Goal: Task Accomplishment & Management: Use online tool/utility

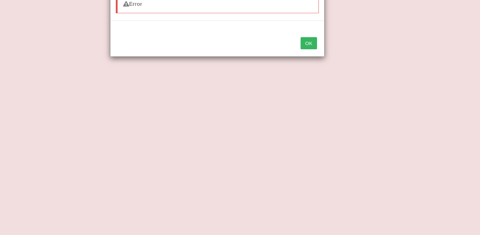
click at [328, 59] on button "OK" at bounding box center [323, 59] width 15 height 11
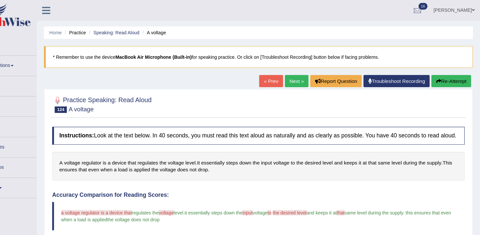
click at [303, 72] on link "Next »" at bounding box center [313, 74] width 22 height 11
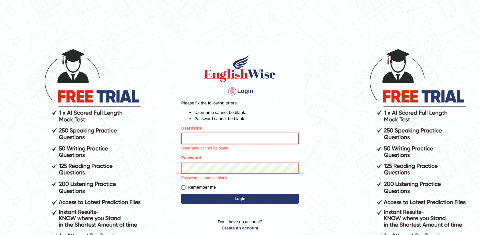
click at [258, 137] on input "Username" at bounding box center [240, 138] width 118 height 11
type input "andy_parramatta"
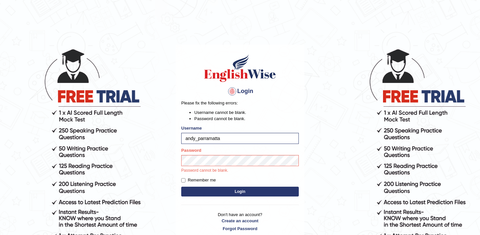
click at [245, 169] on p "Password cannot be blank." at bounding box center [240, 171] width 118 height 6
click at [181, 187] on button "Login" at bounding box center [240, 192] width 118 height 10
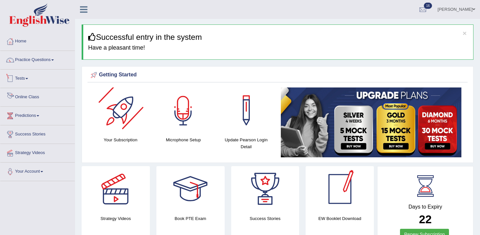
click at [44, 69] on li "Practice Questions Speaking Practice Read Aloud Repeat Sentence Describe Image …" at bounding box center [37, 60] width 74 height 19
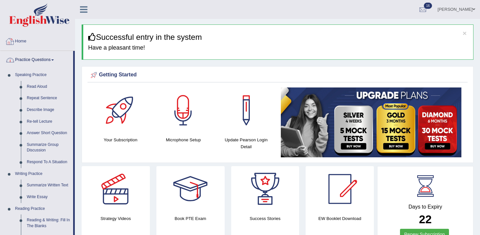
click at [29, 58] on link "Practice Questions" at bounding box center [36, 59] width 73 height 16
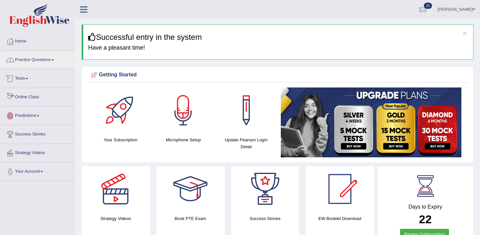
click at [24, 78] on link "Tests" at bounding box center [37, 78] width 74 height 16
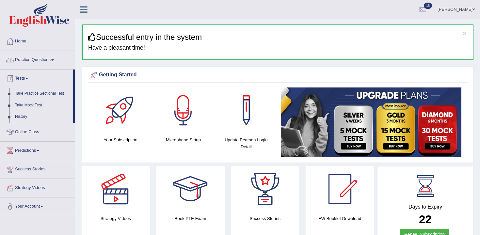
click at [49, 58] on link "Practice Questions" at bounding box center [37, 59] width 74 height 16
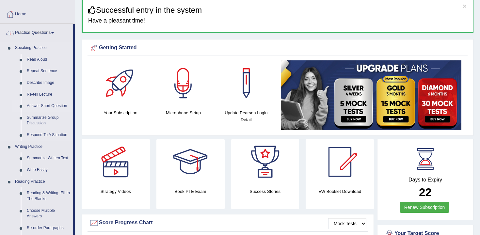
scroll to position [34, 0]
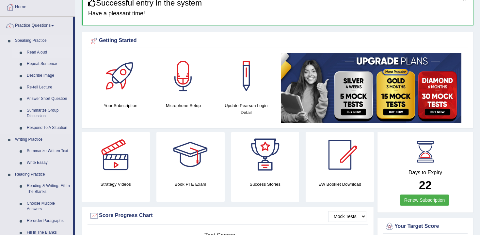
click at [35, 51] on link "Read Aloud" at bounding box center [48, 53] width 49 height 12
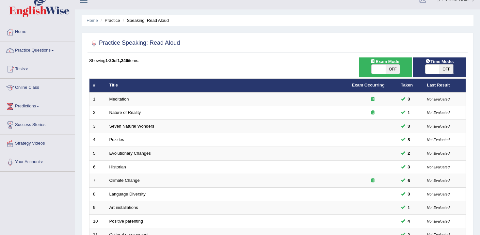
scroll to position [197, 0]
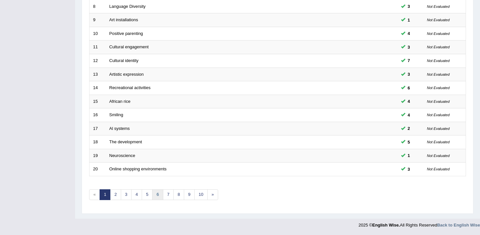
click at [161, 197] on link "6" at bounding box center [157, 194] width 11 height 11
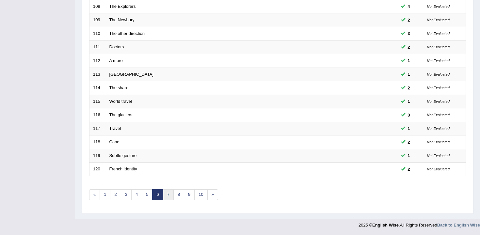
click at [165, 198] on link "7" at bounding box center [168, 194] width 11 height 11
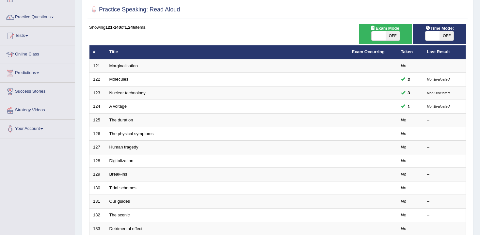
scroll to position [21, 0]
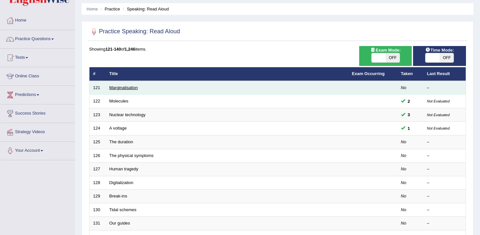
click at [128, 89] on link "Marginalisation" at bounding box center [123, 87] width 28 height 5
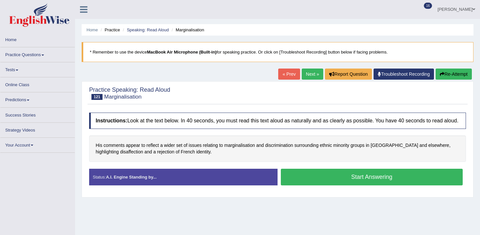
click at [336, 187] on div "Stop Recording" at bounding box center [372, 187] width 188 height 0
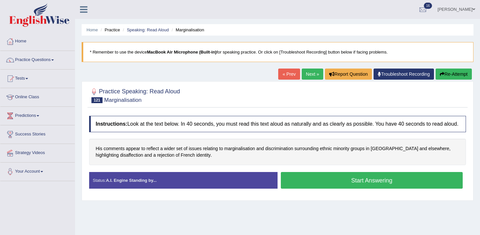
click at [337, 187] on button "Start Answering" at bounding box center [372, 180] width 182 height 17
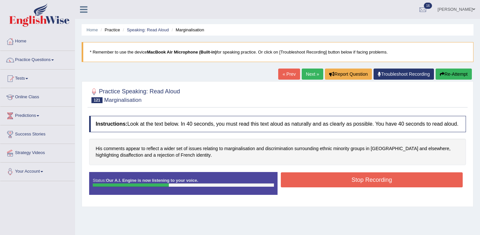
click at [340, 183] on button "Stop Recording" at bounding box center [372, 179] width 182 height 15
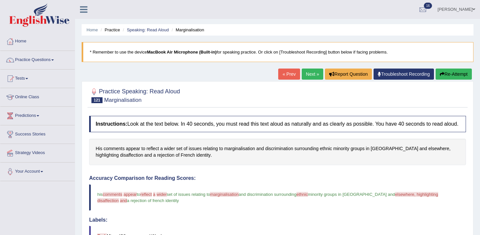
click at [458, 73] on button "Re-Attempt" at bounding box center [454, 74] width 36 height 11
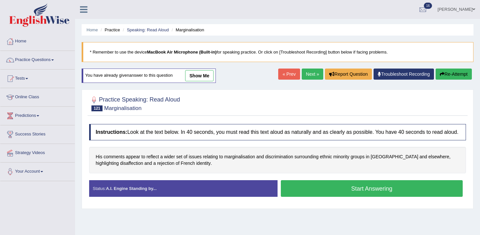
click at [293, 187] on button "Start Answering" at bounding box center [372, 188] width 182 height 17
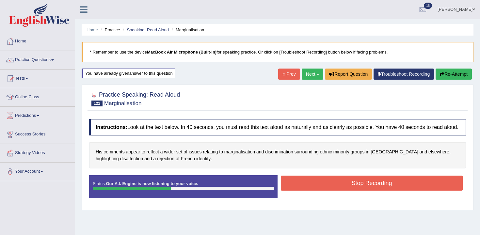
click at [326, 190] on button "Stop Recording" at bounding box center [372, 183] width 182 height 15
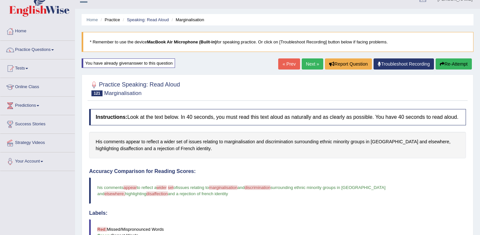
scroll to position [5, 0]
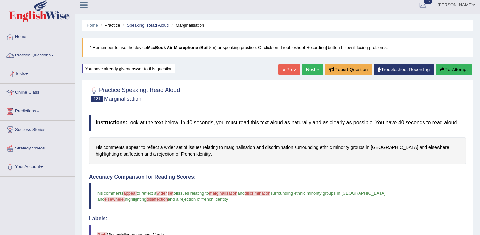
click at [458, 69] on button "Re-Attempt" at bounding box center [454, 69] width 36 height 11
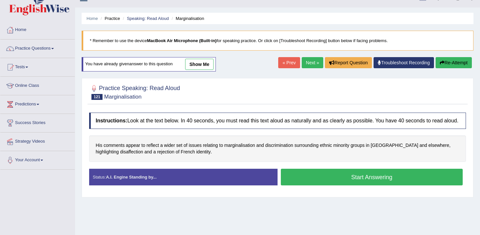
scroll to position [12, 0]
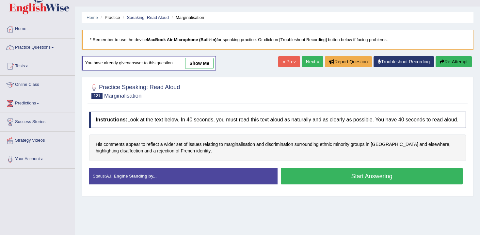
click at [339, 186] on div "Start Answering" at bounding box center [372, 177] width 188 height 18
click at [333, 173] on div "Instructions: Look at the text below. In 40 seconds, you must read this text al…" at bounding box center [278, 150] width 380 height 85
click at [348, 178] on button "Start Answering" at bounding box center [372, 176] width 182 height 17
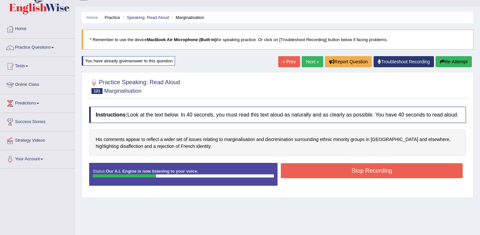
click at [360, 178] on button "Stop Recording" at bounding box center [372, 170] width 182 height 15
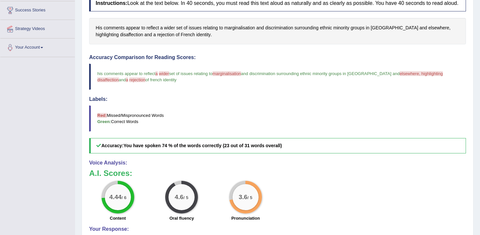
scroll to position [0, 0]
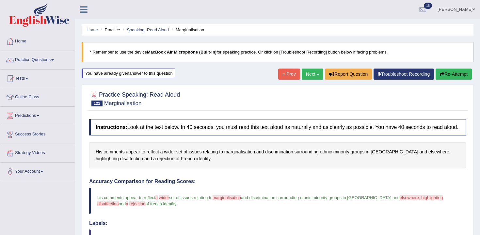
click at [440, 74] on icon "button" at bounding box center [442, 74] width 5 height 5
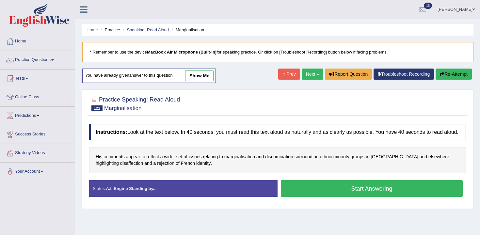
click at [325, 197] on button "Start Answering" at bounding box center [372, 188] width 182 height 17
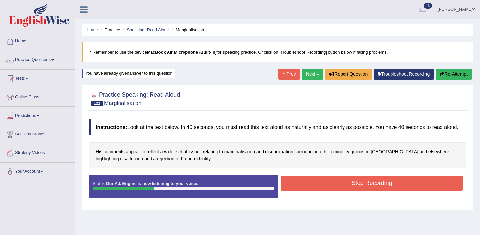
click at [342, 191] on button "Stop Recording" at bounding box center [372, 183] width 182 height 15
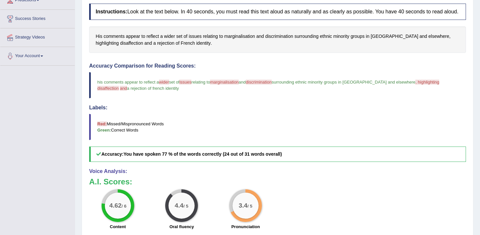
scroll to position [50, 0]
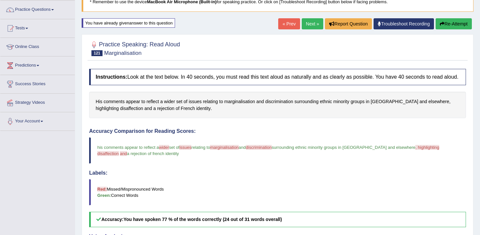
click at [312, 27] on link "Next »" at bounding box center [313, 23] width 22 height 11
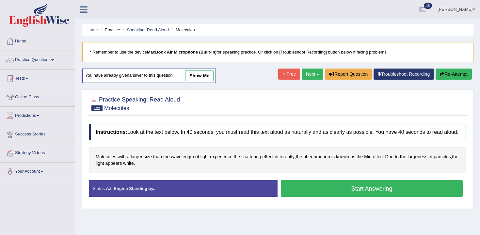
click at [307, 77] on link "Next »" at bounding box center [313, 74] width 22 height 11
click at [310, 76] on link "Next »" at bounding box center [313, 74] width 22 height 11
click at [373, 192] on button "Start Answering" at bounding box center [372, 188] width 182 height 17
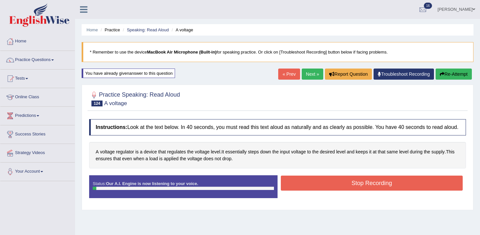
click at [303, 77] on link "Next »" at bounding box center [313, 74] width 22 height 11
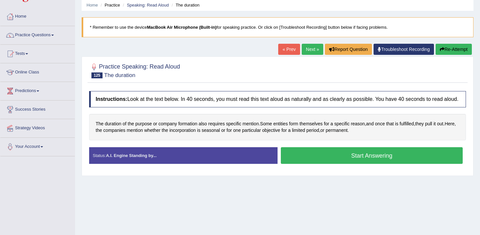
scroll to position [3, 0]
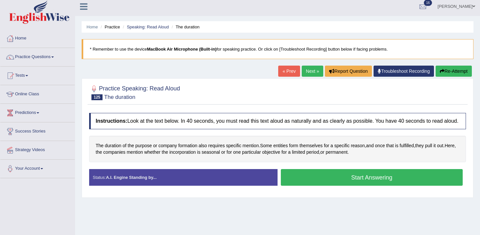
click at [325, 183] on button "Start Answering" at bounding box center [372, 177] width 182 height 17
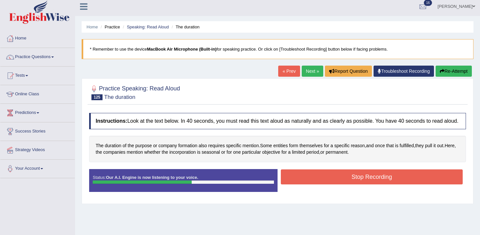
click at [325, 183] on button "Stop Recording" at bounding box center [372, 177] width 182 height 15
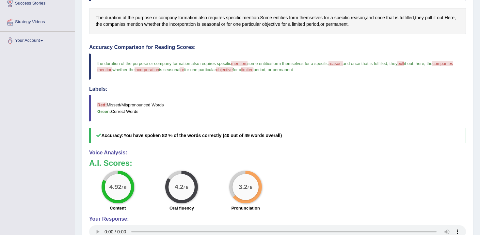
scroll to position [0, 0]
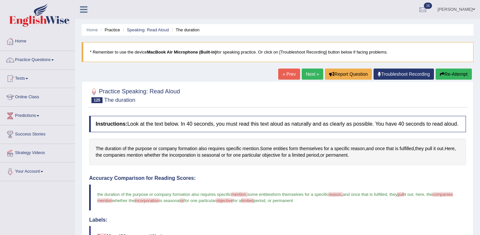
click at [307, 77] on link "Next »" at bounding box center [313, 74] width 22 height 11
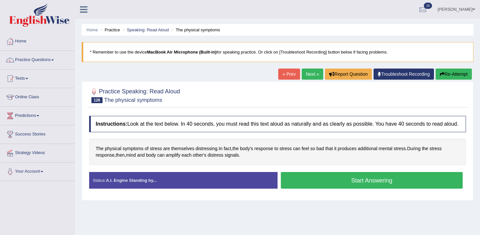
click at [326, 181] on button "Start Answering" at bounding box center [372, 180] width 182 height 17
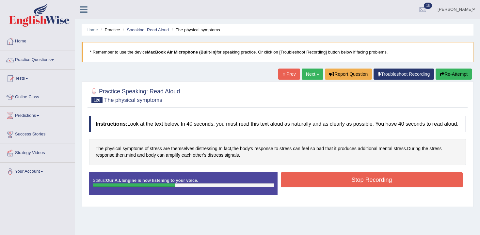
click at [336, 187] on button "Stop Recording" at bounding box center [372, 179] width 182 height 15
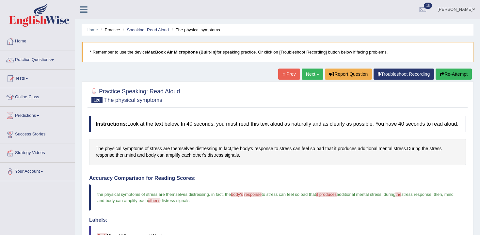
click at [446, 74] on button "Re-Attempt" at bounding box center [454, 74] width 36 height 11
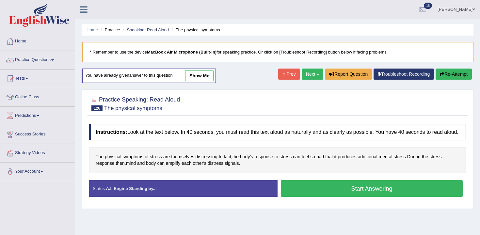
click at [334, 195] on button "Start Answering" at bounding box center [372, 188] width 182 height 17
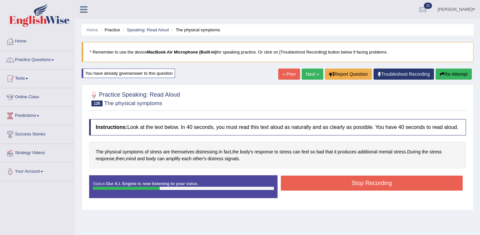
click at [334, 191] on button "Stop Recording" at bounding box center [372, 183] width 182 height 15
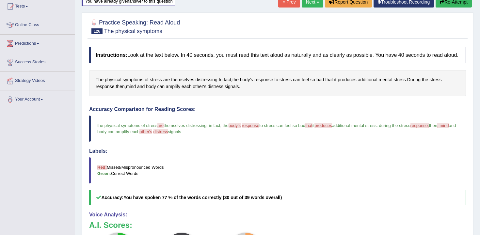
scroll to position [57, 0]
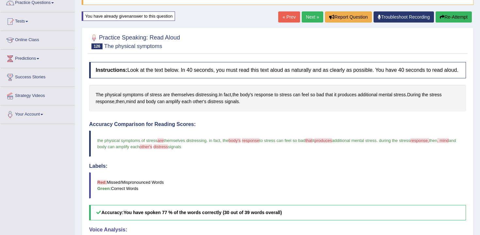
click at [305, 26] on div "Home Practice Speaking: Read Aloud The physical symptoms * Remember to use the …" at bounding box center [277, 150] width 405 height 414
click at [304, 16] on link "Next »" at bounding box center [313, 16] width 22 height 11
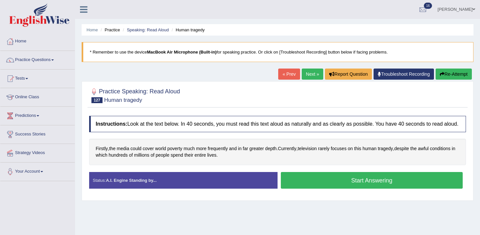
click at [342, 190] on div "Start Answering" at bounding box center [372, 181] width 188 height 18
click at [341, 187] on button "Start Answering" at bounding box center [372, 180] width 182 height 17
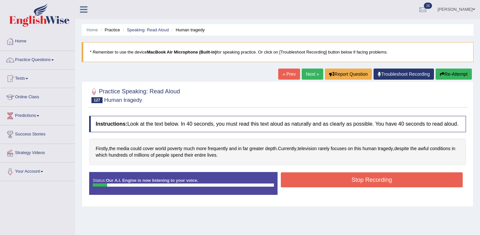
click at [440, 73] on icon "button" at bounding box center [442, 74] width 5 height 5
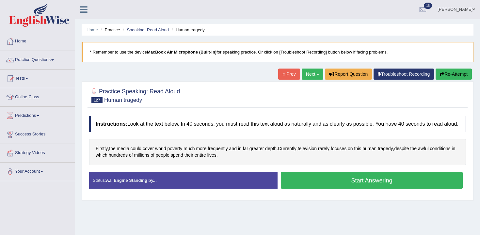
click at [343, 186] on button "Start Answering" at bounding box center [372, 180] width 182 height 17
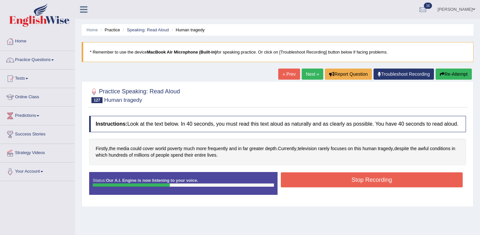
click at [340, 185] on button "Stop Recording" at bounding box center [372, 179] width 182 height 15
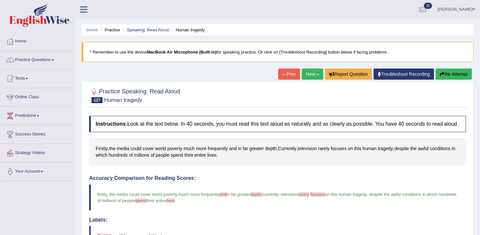
click at [305, 77] on link "Next »" at bounding box center [313, 74] width 22 height 11
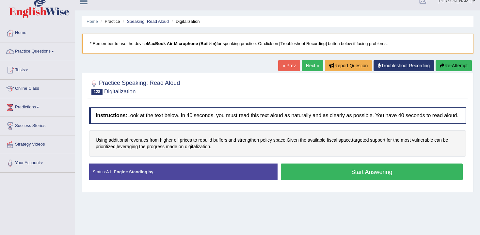
scroll to position [12, 0]
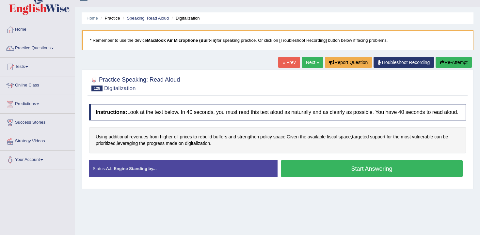
click at [317, 177] on button "Start Answering" at bounding box center [372, 168] width 182 height 17
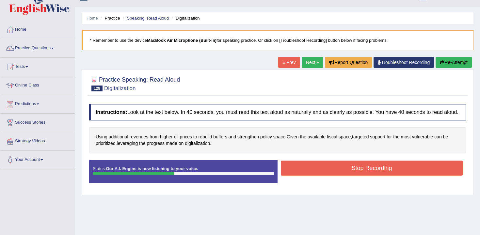
click at [328, 176] on button "Stop Recording" at bounding box center [372, 168] width 182 height 15
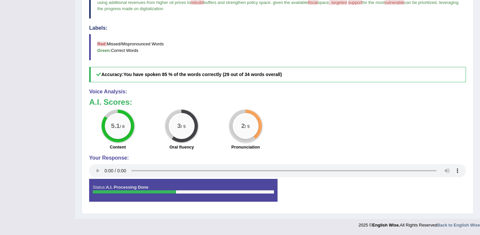
scroll to position [0, 0]
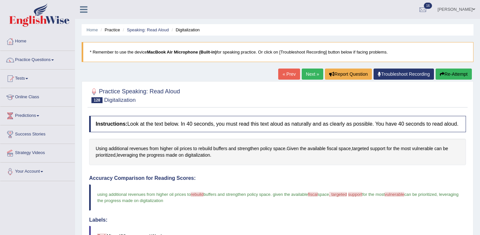
click at [448, 80] on div "« Prev Next » Report Question Troubleshoot Recording Re-Attempt" at bounding box center [375, 75] width 195 height 13
click at [448, 79] on button "Re-Attempt" at bounding box center [454, 74] width 36 height 11
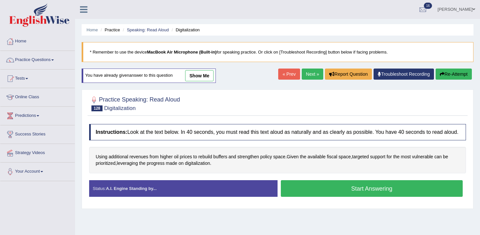
click at [344, 197] on button "Start Answering" at bounding box center [372, 188] width 182 height 17
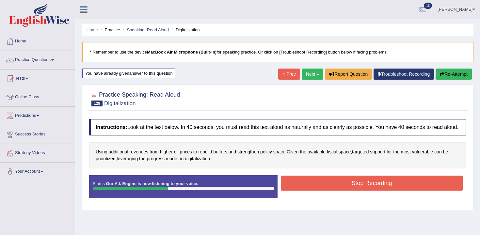
click at [354, 191] on button "Stop Recording" at bounding box center [372, 183] width 182 height 15
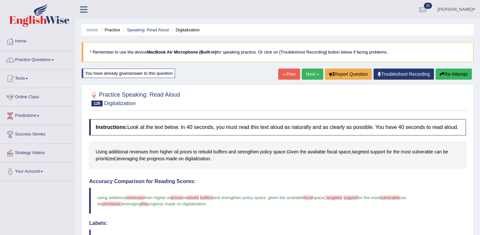
click at [444, 77] on button "Re-Attempt" at bounding box center [454, 74] width 36 height 11
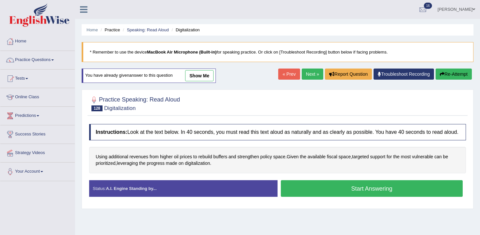
click at [347, 194] on button "Start Answering" at bounding box center [372, 188] width 182 height 17
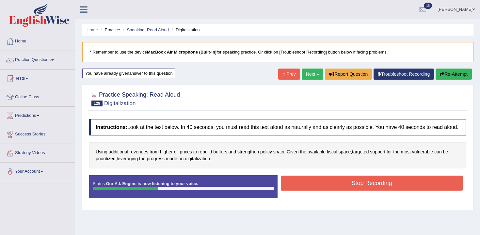
click at [342, 187] on button "Stop Recording" at bounding box center [372, 183] width 182 height 15
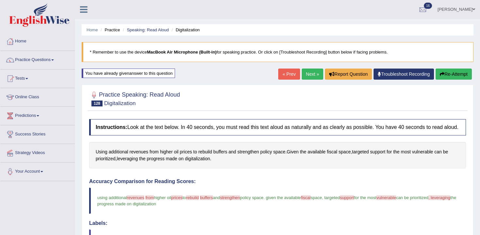
click at [308, 76] on link "Next »" at bounding box center [313, 74] width 22 height 11
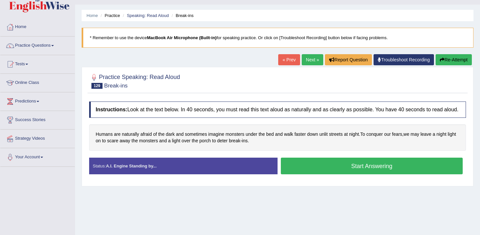
click at [333, 174] on button "Start Answering" at bounding box center [372, 166] width 182 height 17
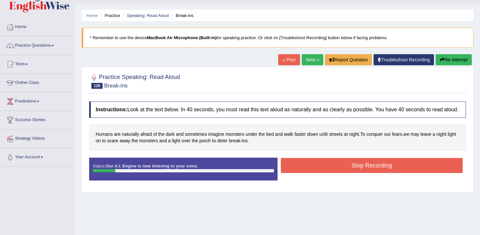
click at [445, 59] on button "Re-Attempt" at bounding box center [454, 59] width 36 height 11
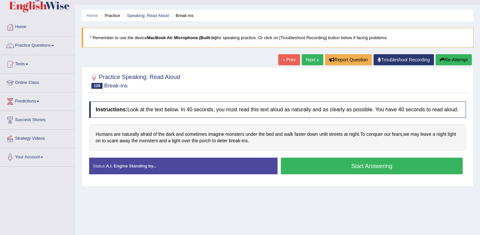
click at [322, 174] on button "Start Answering" at bounding box center [372, 166] width 182 height 17
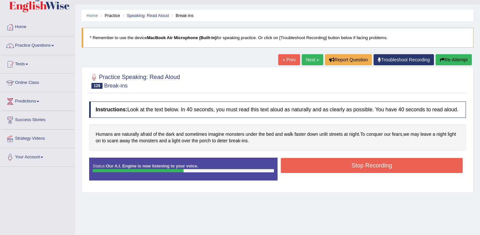
click at [332, 168] on button "Stop Recording" at bounding box center [372, 165] width 182 height 15
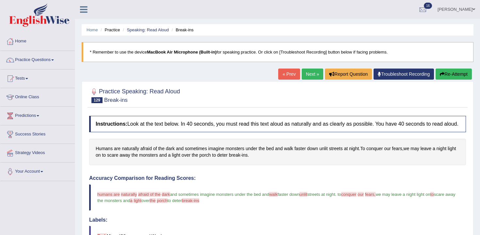
click at [304, 76] on link "Next »" at bounding box center [313, 74] width 22 height 11
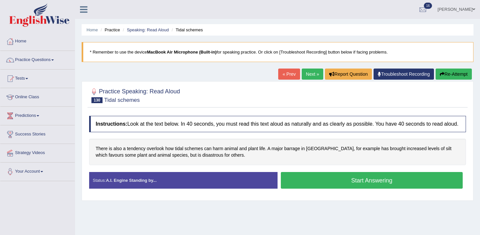
click at [335, 184] on button "Start Answering" at bounding box center [372, 180] width 182 height 17
click at [318, 186] on button "Start Answering" at bounding box center [372, 180] width 182 height 17
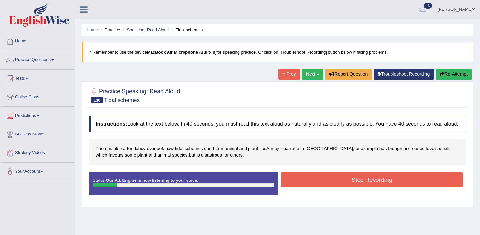
click at [454, 76] on button "Re-Attempt" at bounding box center [454, 74] width 36 height 11
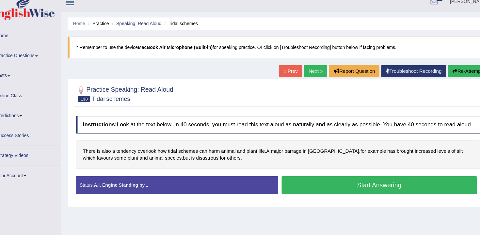
click at [353, 187] on button "Start Answering" at bounding box center [372, 180] width 182 height 17
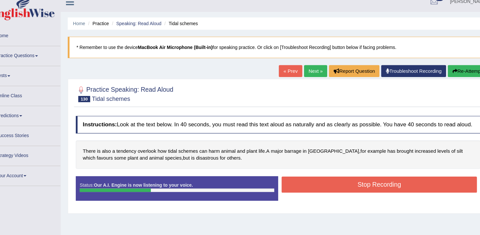
click at [337, 186] on button "Stop Recording" at bounding box center [372, 179] width 182 height 15
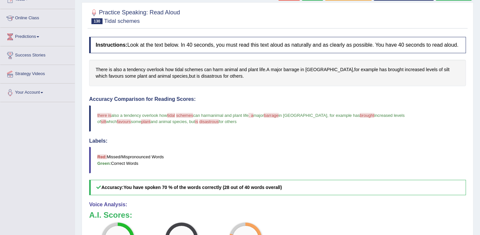
scroll to position [23, 0]
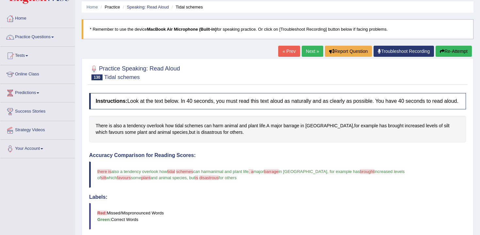
click at [310, 55] on link "Next »" at bounding box center [313, 51] width 22 height 11
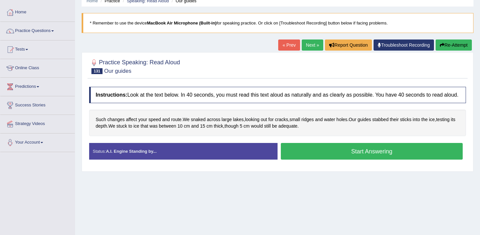
scroll to position [30, 0]
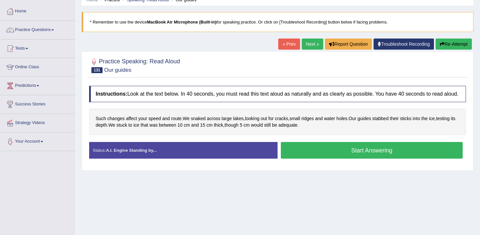
click at [295, 159] on button "Start Answering" at bounding box center [372, 150] width 182 height 17
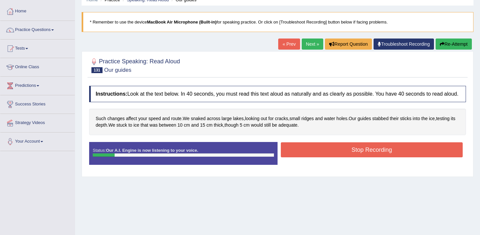
click at [456, 43] on button "Re-Attempt" at bounding box center [454, 44] width 36 height 11
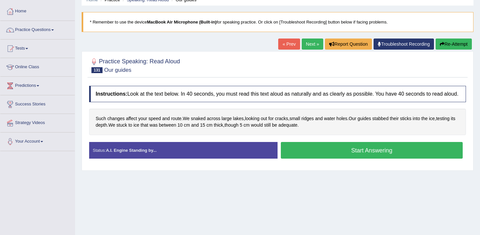
click at [298, 158] on button "Start Answering" at bounding box center [372, 150] width 182 height 17
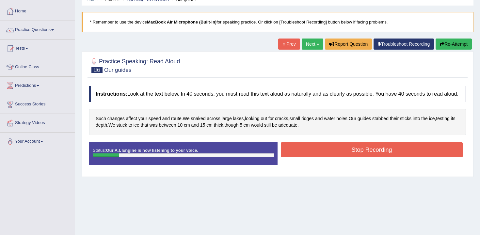
click at [455, 43] on button "Re-Attempt" at bounding box center [454, 44] width 36 height 11
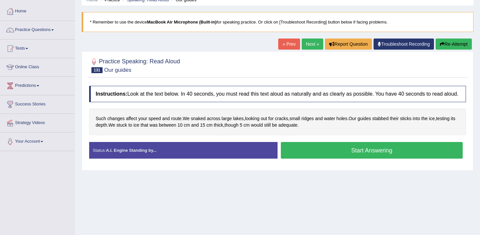
scroll to position [30, 0]
click at [437, 156] on button "Start Answering" at bounding box center [372, 150] width 182 height 17
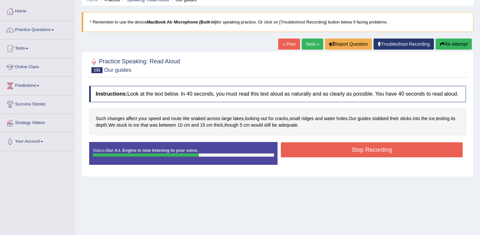
click at [320, 153] on button "Stop Recording" at bounding box center [372, 149] width 182 height 15
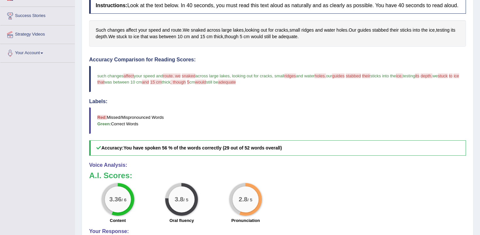
scroll to position [0, 0]
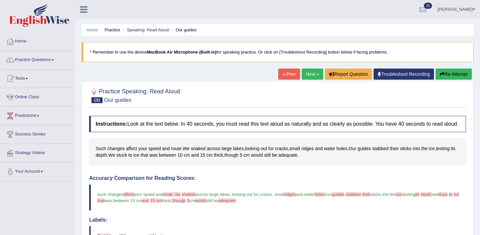
click at [302, 69] on link "Next »" at bounding box center [313, 74] width 22 height 11
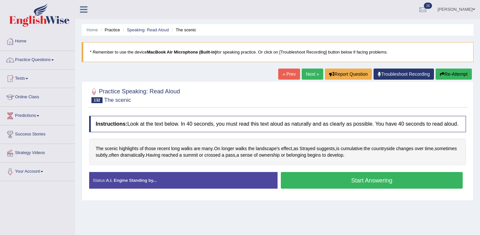
click at [19, 61] on link "Practice Questions" at bounding box center [37, 59] width 74 height 16
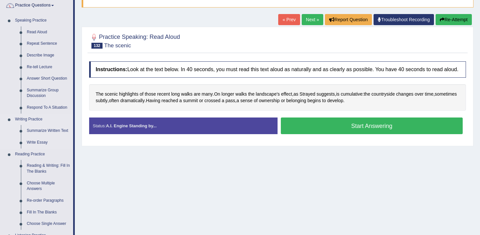
scroll to position [57, 0]
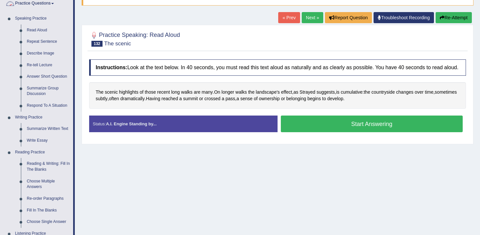
click at [21, 9] on link "Practice Questions" at bounding box center [36, 2] width 73 height 16
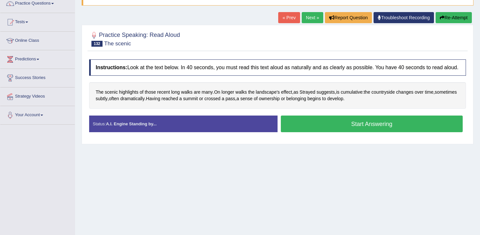
click at [21, 7] on link "Practice Questions" at bounding box center [37, 2] width 74 height 16
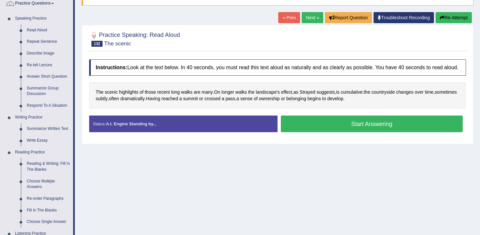
click at [24, 7] on link "Practice Questions" at bounding box center [36, 2] width 73 height 16
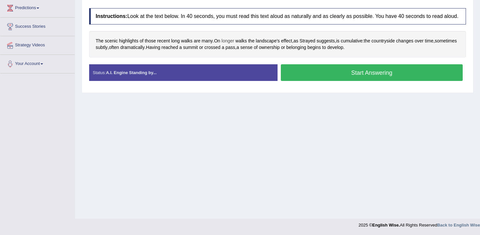
scroll to position [0, 0]
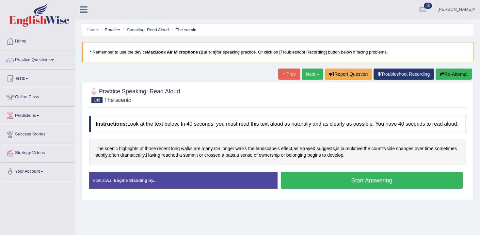
click at [192, 69] on div "Home Practice Speaking: Read Aloud The scenic * Remember to use the device MacB…" at bounding box center [277, 163] width 405 height 327
click at [52, 58] on link "Practice Questions" at bounding box center [37, 59] width 74 height 16
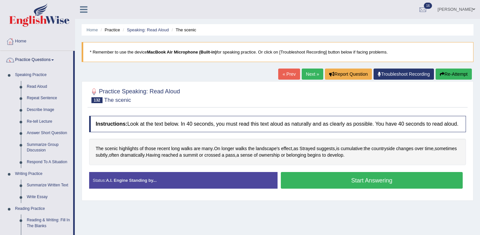
click at [137, 8] on div "Andy Wong Toggle navigation Username: andy_parramatta Access Type: Online Subsc…" at bounding box center [277, 9] width 405 height 19
click at [312, 187] on button "Start Answering" at bounding box center [372, 180] width 182 height 17
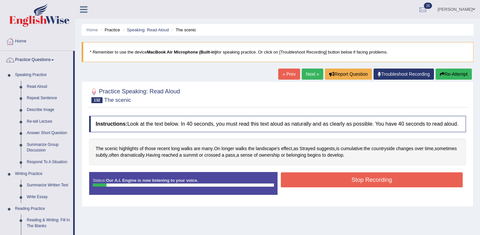
click at [309, 186] on button "Stop Recording" at bounding box center [372, 179] width 182 height 15
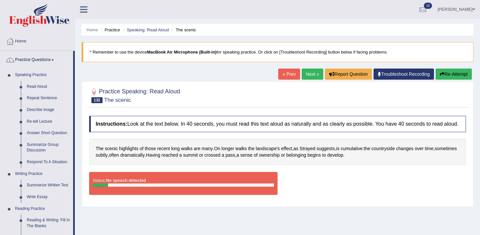
click at [456, 74] on button "Re-Attempt" at bounding box center [454, 74] width 36 height 11
click at [455, 74] on button "Re-Attempt" at bounding box center [454, 74] width 36 height 11
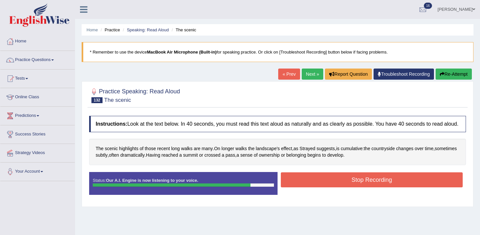
click at [309, 187] on button "Stop Recording" at bounding box center [372, 179] width 182 height 15
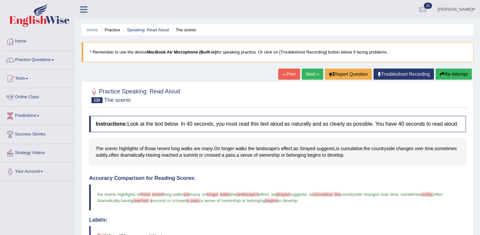
click at [447, 74] on button "Re-Attempt" at bounding box center [454, 74] width 36 height 11
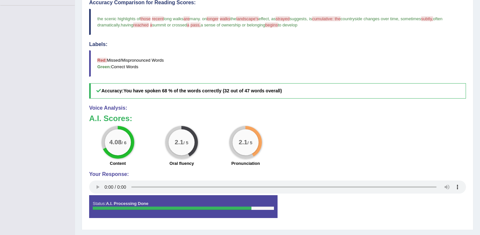
scroll to position [189, 0]
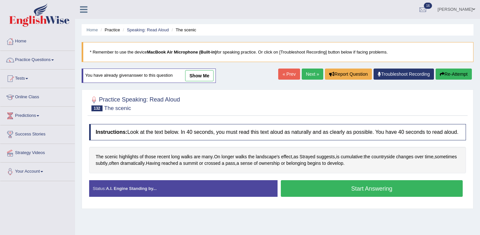
scroll to position [108, 0]
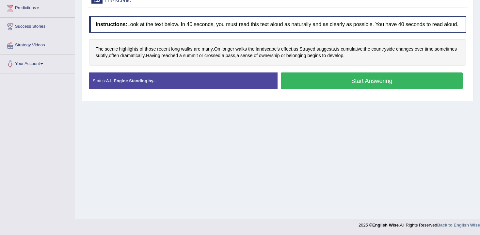
click at [348, 191] on div "Home Practice Speaking: Read Aloud The scenic * Remember to use the device MacB…" at bounding box center [277, 55] width 405 height 327
click at [303, 80] on button "Start Answering" at bounding box center [372, 81] width 182 height 17
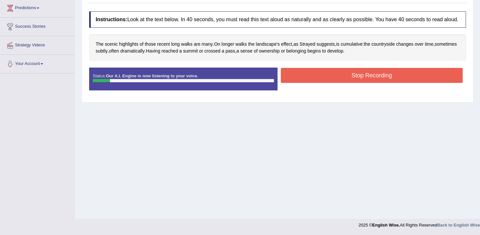
click at [303, 80] on button "Stop Recording" at bounding box center [372, 75] width 182 height 15
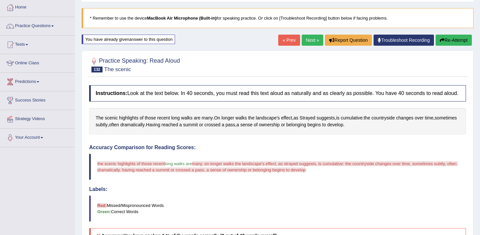
scroll to position [0, 0]
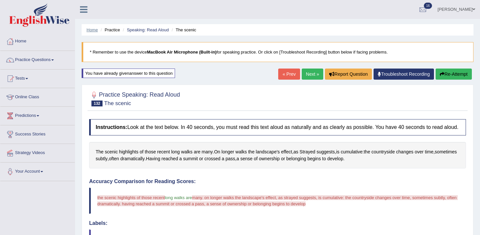
click at [92, 30] on link "Home" at bounding box center [92, 29] width 11 height 5
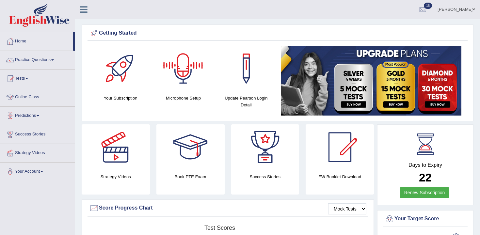
click at [31, 81] on link "Tests" at bounding box center [37, 78] width 74 height 16
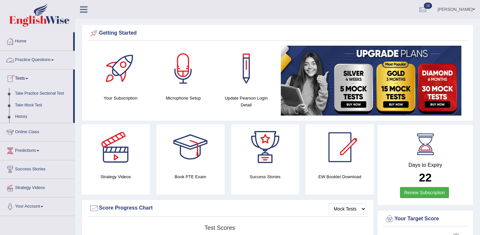
click at [41, 65] on link "Practice Questions" at bounding box center [37, 59] width 74 height 16
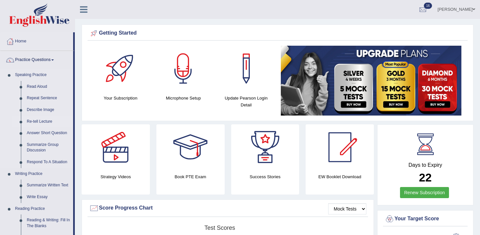
click at [49, 122] on link "Re-tell Lecture" at bounding box center [48, 122] width 49 height 12
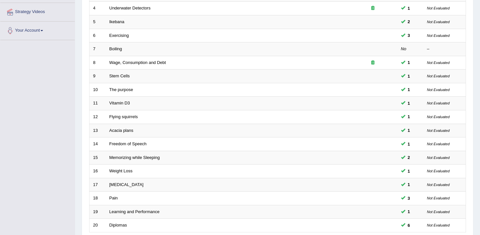
scroll to position [197, 0]
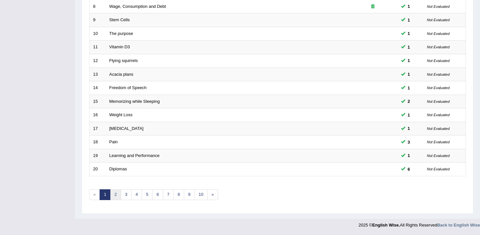
click at [119, 195] on link "2" at bounding box center [115, 194] width 11 height 11
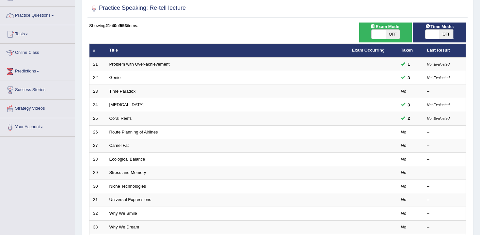
scroll to position [45, 0]
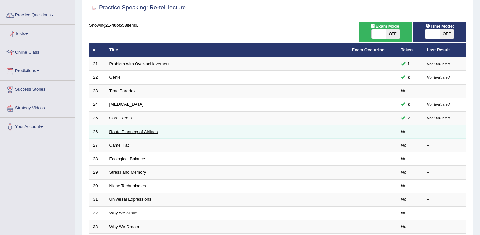
click at [139, 133] on link "Route Planning of Airlines" at bounding box center [133, 131] width 49 height 5
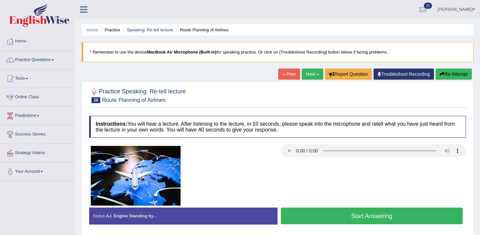
click at [307, 214] on button "Start Answering" at bounding box center [372, 216] width 182 height 17
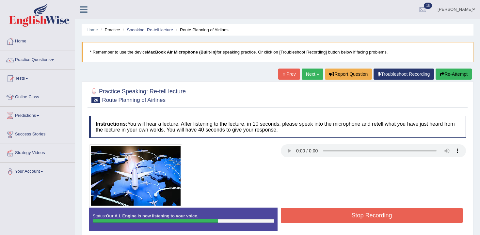
click at [311, 216] on button "Stop Recording" at bounding box center [372, 215] width 182 height 15
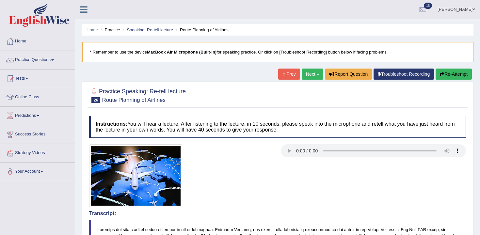
click at [310, 77] on link "Next »" at bounding box center [313, 74] width 22 height 11
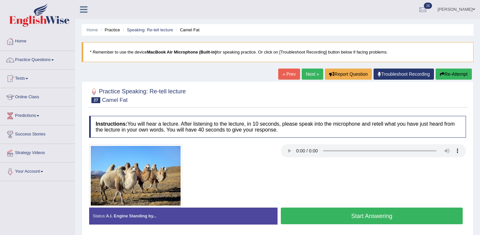
click at [335, 216] on button "Start Answering" at bounding box center [372, 216] width 182 height 17
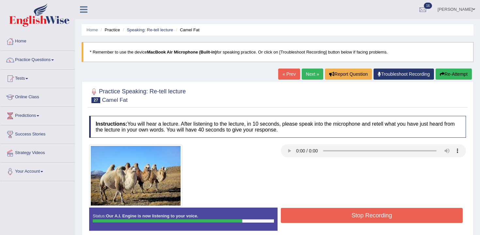
click at [346, 220] on button "Stop Recording" at bounding box center [372, 215] width 182 height 15
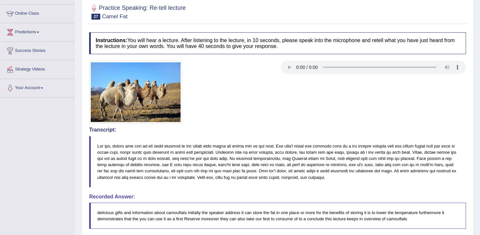
scroll to position [58, 0]
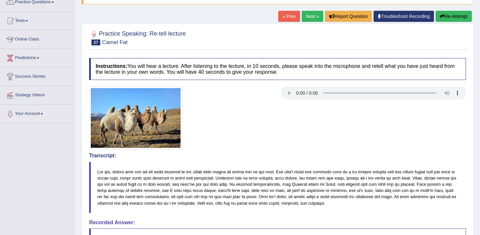
click at [449, 15] on button "Re-Attempt" at bounding box center [454, 16] width 36 height 11
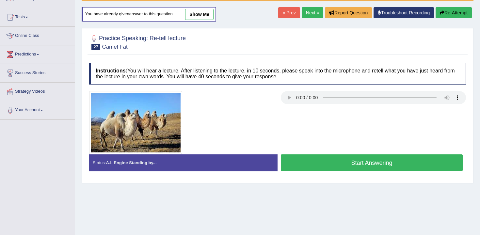
scroll to position [58, 0]
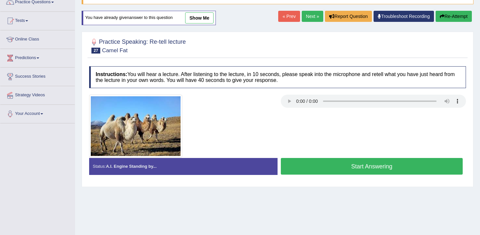
click at [304, 159] on button "Start Answering" at bounding box center [372, 166] width 182 height 17
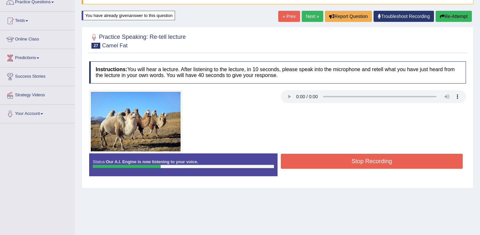
click at [450, 15] on button "Re-Attempt" at bounding box center [454, 16] width 36 height 11
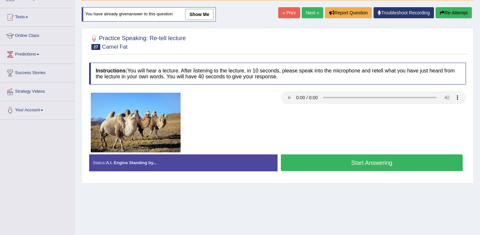
scroll to position [58, 0]
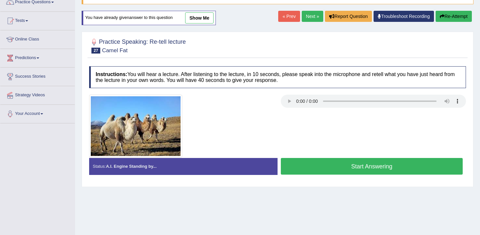
click at [338, 171] on button "Start Answering" at bounding box center [372, 166] width 182 height 17
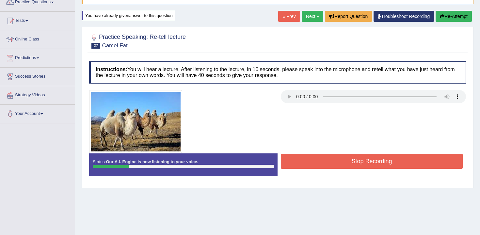
click at [457, 24] on div "Home Practice Speaking: Re-tell lecture Camel Fat * Remember to use the device …" at bounding box center [277, 105] width 405 height 327
click at [453, 20] on button "Re-Attempt" at bounding box center [454, 16] width 36 height 11
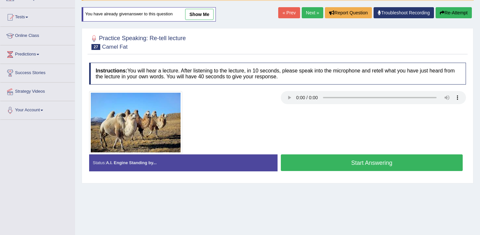
click at [350, 166] on button "Start Answering" at bounding box center [372, 163] width 182 height 17
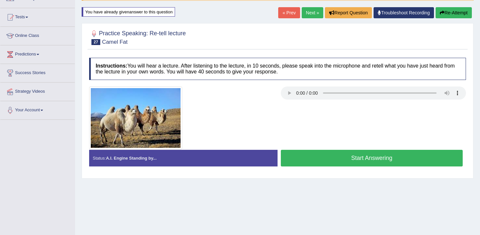
scroll to position [58, 0]
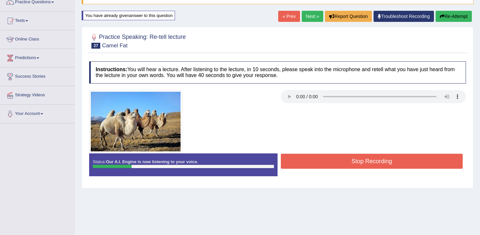
click at [446, 13] on button "Re-Attempt" at bounding box center [454, 16] width 36 height 11
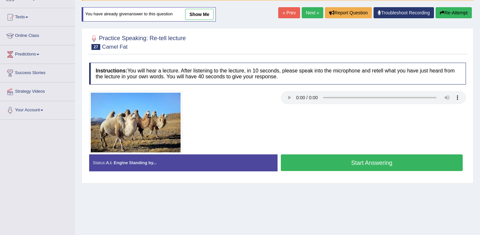
click at [332, 160] on button "Start Answering" at bounding box center [372, 163] width 182 height 17
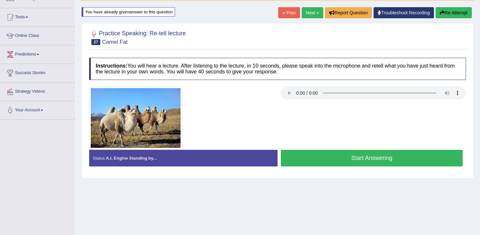
scroll to position [58, 0]
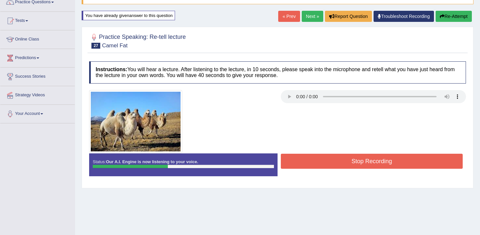
click at [441, 18] on icon "button" at bounding box center [442, 16] width 5 height 5
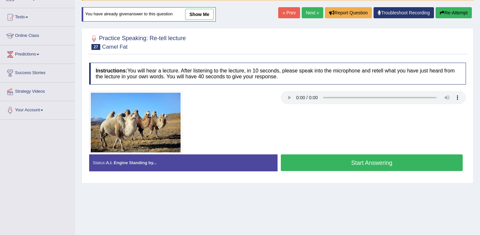
click at [305, 174] on div "Status: A.I. Engine Standing by... Start Answering Stop Recording" at bounding box center [277, 166] width 377 height 23
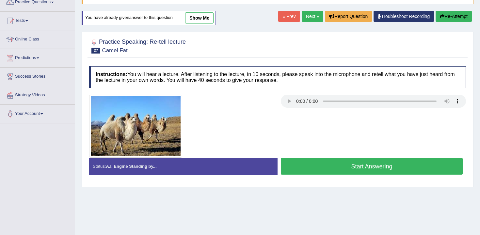
click at [303, 164] on button "Start Answering" at bounding box center [372, 166] width 182 height 17
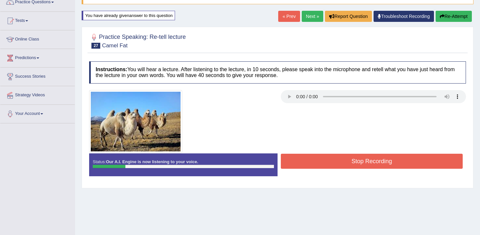
click at [444, 12] on button "Re-Attempt" at bounding box center [454, 16] width 36 height 11
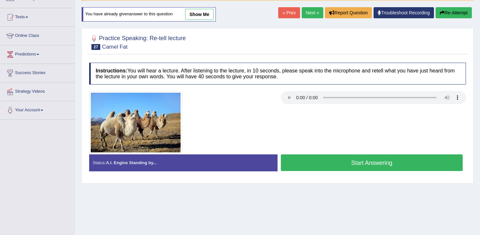
scroll to position [58, 0]
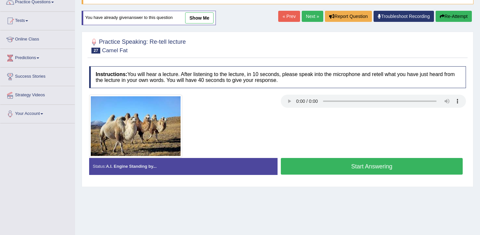
click at [316, 170] on button "Start Answering" at bounding box center [372, 166] width 182 height 17
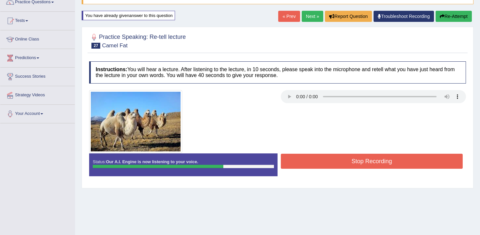
click at [325, 157] on button "Stop Recording" at bounding box center [372, 161] width 182 height 15
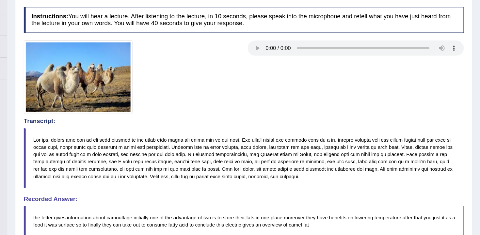
scroll to position [73, 0]
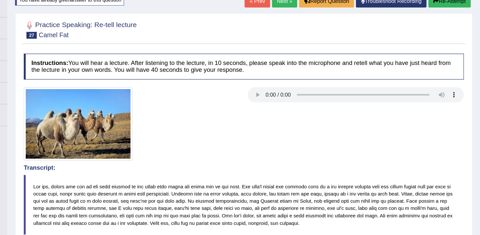
click at [312, 4] on link "Next »" at bounding box center [313, 0] width 22 height 11
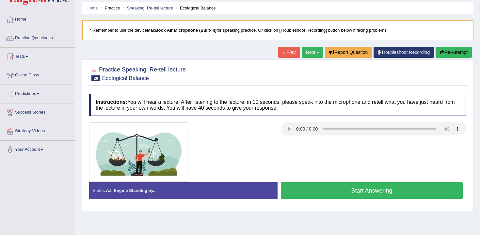
scroll to position [23, 0]
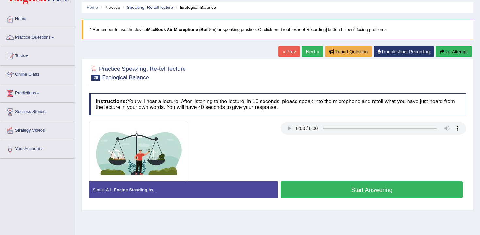
click at [322, 185] on button "Start Answering" at bounding box center [372, 190] width 182 height 17
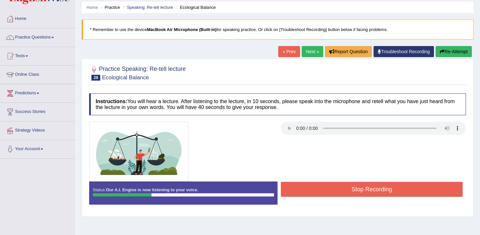
click at [463, 47] on button "Re-Attempt" at bounding box center [454, 51] width 36 height 11
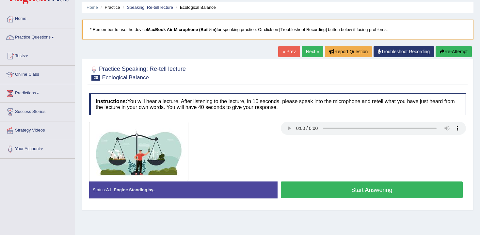
scroll to position [23, 0]
click at [372, 194] on button "Start Answering" at bounding box center [372, 190] width 182 height 17
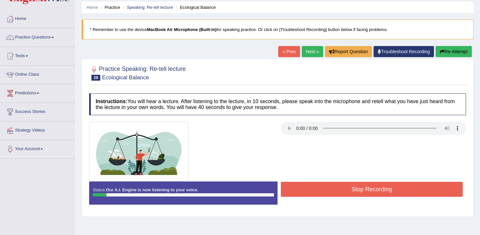
click at [455, 46] on button "Re-Attempt" at bounding box center [454, 51] width 36 height 11
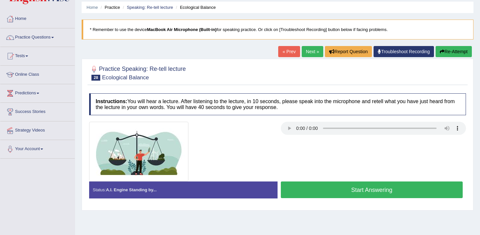
scroll to position [23, 0]
click at [371, 193] on button "Start Answering" at bounding box center [372, 190] width 182 height 17
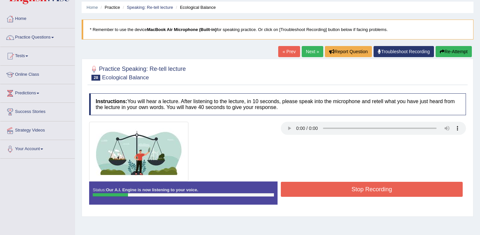
click at [441, 48] on button "Re-Attempt" at bounding box center [454, 51] width 36 height 11
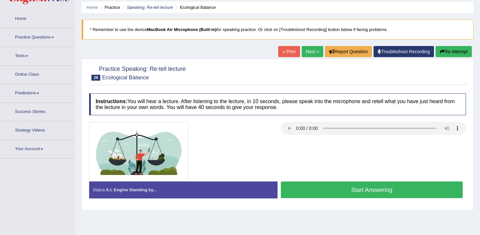
scroll to position [23, 0]
click at [318, 195] on button "Start Answering" at bounding box center [372, 190] width 182 height 17
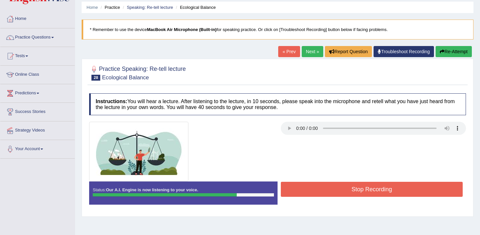
click at [328, 191] on button "Stop Recording" at bounding box center [372, 189] width 182 height 15
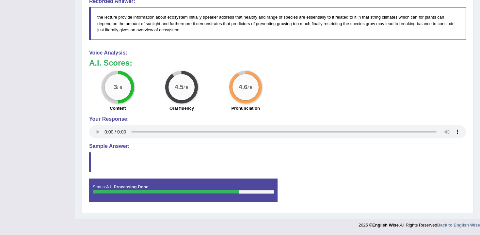
scroll to position [76, 0]
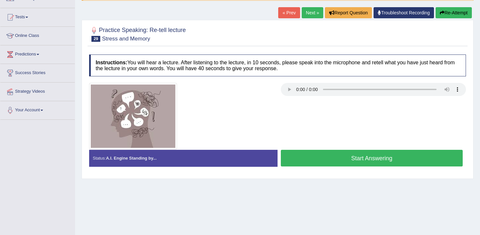
scroll to position [108, 0]
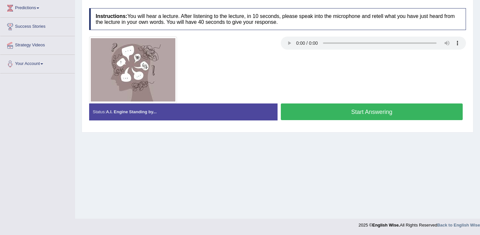
click at [322, 119] on button "Start Answering" at bounding box center [372, 112] width 182 height 17
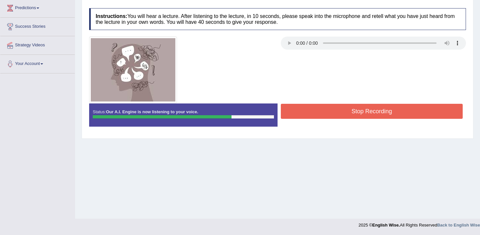
click at [301, 108] on button "Stop Recording" at bounding box center [372, 111] width 182 height 15
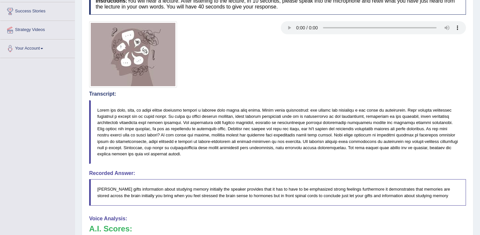
scroll to position [0, 0]
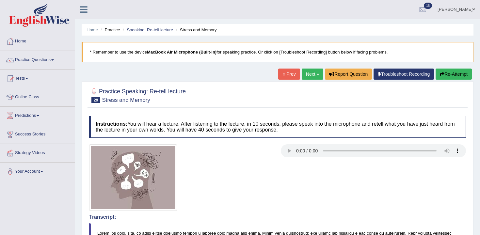
click at [306, 74] on link "Next »" at bounding box center [313, 74] width 22 height 11
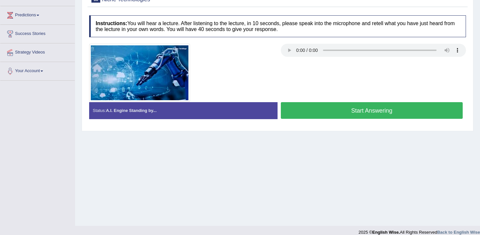
scroll to position [108, 0]
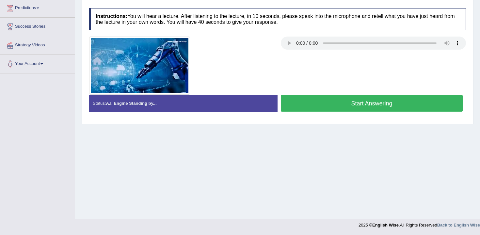
click at [333, 70] on div at bounding box center [277, 66] width 383 height 58
click at [269, 67] on div at bounding box center [182, 66] width 192 height 58
click at [326, 102] on button "Start Answering" at bounding box center [372, 103] width 182 height 17
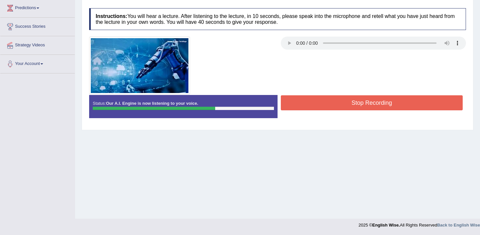
click at [347, 104] on button "Stop Recording" at bounding box center [372, 102] width 182 height 15
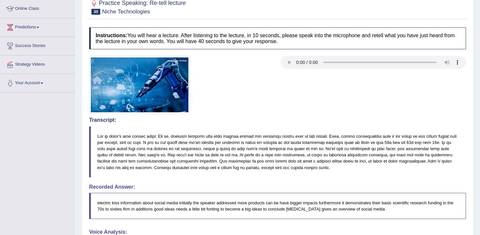
scroll to position [104, 0]
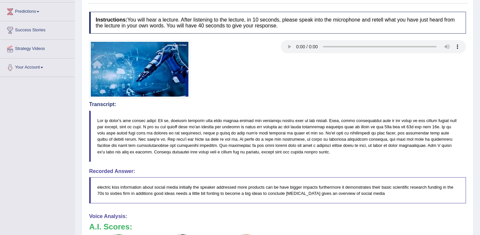
drag, startPoint x: 342, startPoint y: 89, endPoint x: 340, endPoint y: 233, distance: 144.1
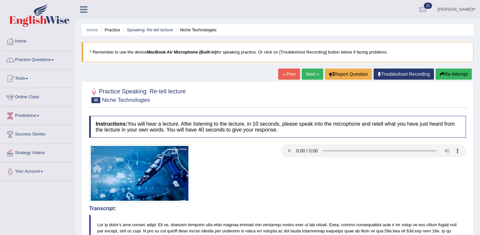
click at [460, 73] on button "Re-Attempt" at bounding box center [454, 74] width 36 height 11
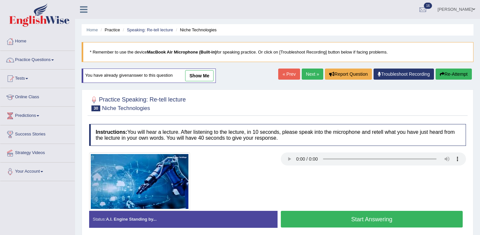
click at [318, 220] on button "Start Answering" at bounding box center [372, 219] width 182 height 17
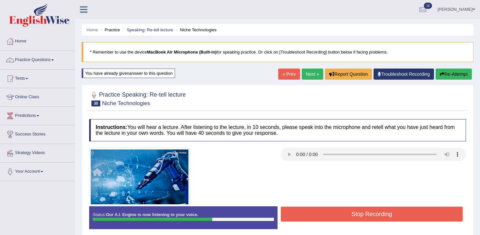
click at [338, 219] on button "Stop Recording" at bounding box center [372, 214] width 182 height 15
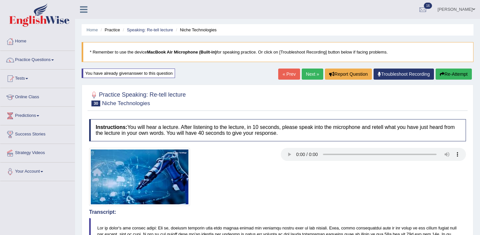
click at [309, 70] on link "Next »" at bounding box center [313, 74] width 22 height 11
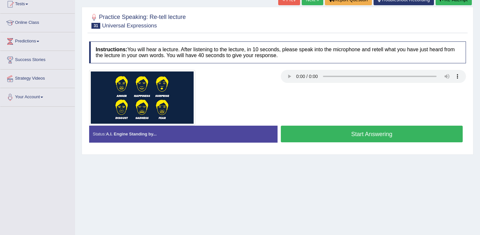
scroll to position [65, 0]
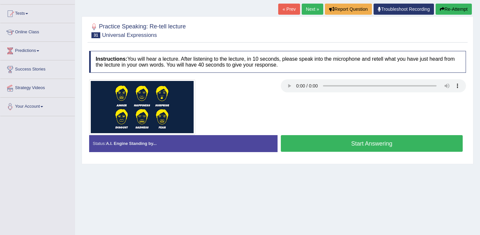
click at [294, 141] on button "Start Answering" at bounding box center [372, 143] width 182 height 17
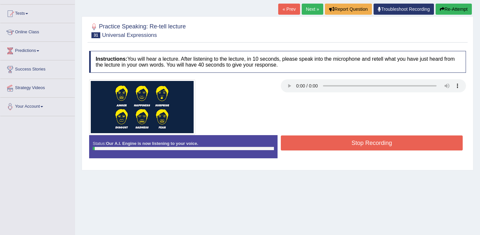
click at [294, 141] on button "Stop Recording" at bounding box center [372, 143] width 182 height 15
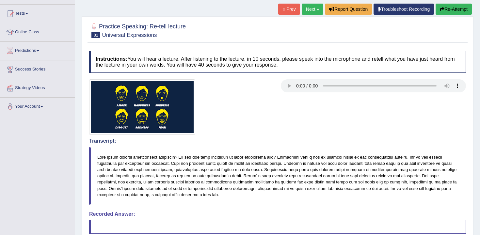
click at [443, 12] on button "Re-Attempt" at bounding box center [454, 9] width 36 height 11
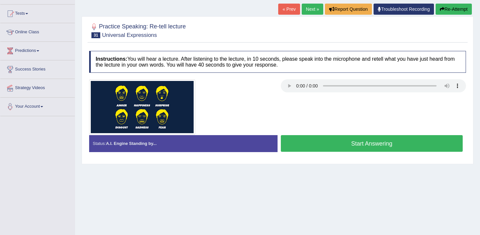
click at [321, 139] on button "Start Answering" at bounding box center [372, 143] width 182 height 17
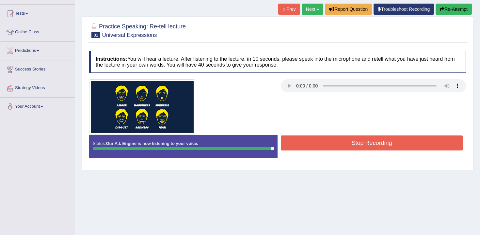
click at [302, 146] on button "Stop Recording" at bounding box center [372, 143] width 182 height 15
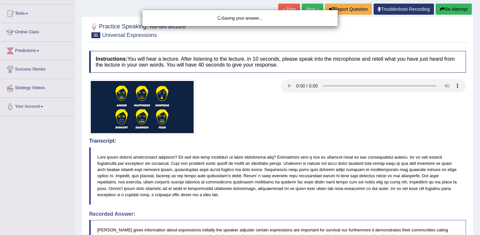
click at [245, 157] on div "Saving your answer..." at bounding box center [240, 117] width 480 height 235
drag, startPoint x: 203, startPoint y: 150, endPoint x: 186, endPoint y: 260, distance: 111.0
click at [186, 170] on html "Toggle navigation Home Practice Questions Speaking Practice Read Aloud Repeat S…" at bounding box center [240, 52] width 480 height 235
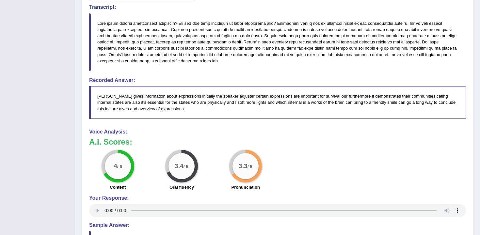
scroll to position [278, 0]
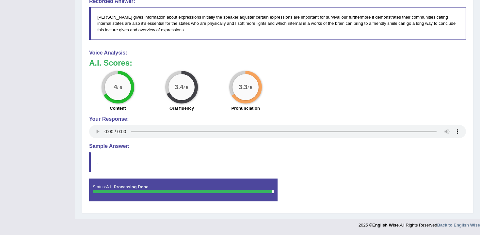
click at [368, 90] on div "4 / 6 Content 3.4 / 5 Oral fluency 3.3 / 5 Pronunciation" at bounding box center [277, 92] width 383 height 42
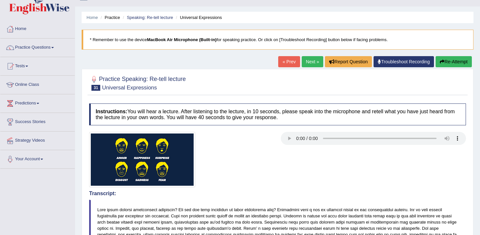
scroll to position [0, 0]
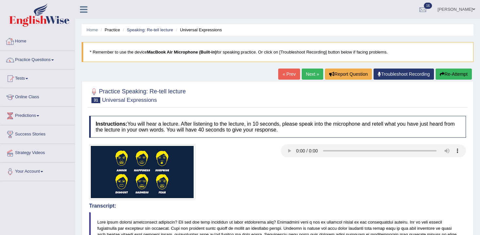
click at [45, 57] on link "Practice Questions" at bounding box center [37, 59] width 74 height 16
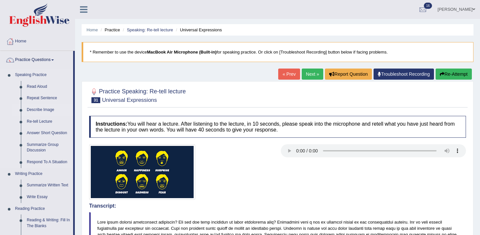
click at [41, 108] on link "Describe Image" at bounding box center [48, 110] width 49 height 12
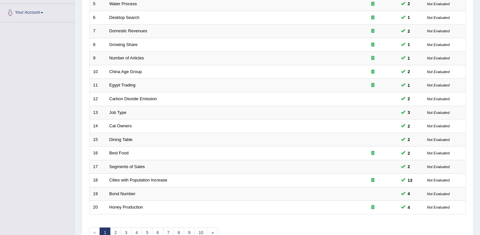
scroll to position [197, 0]
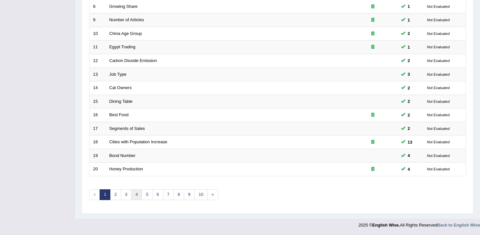
click at [139, 192] on link "4" at bounding box center [136, 194] width 11 height 11
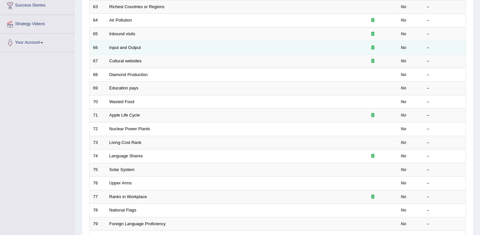
scroll to position [197, 0]
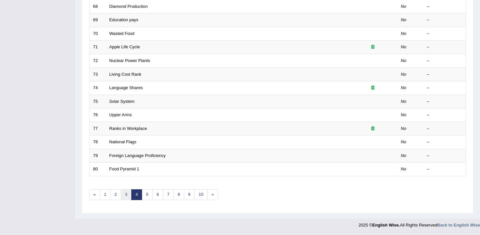
click at [126, 194] on link "3" at bounding box center [126, 194] width 11 height 11
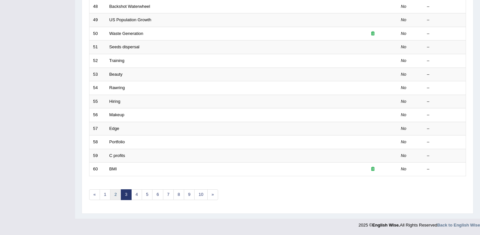
click at [114, 194] on link "2" at bounding box center [115, 194] width 11 height 11
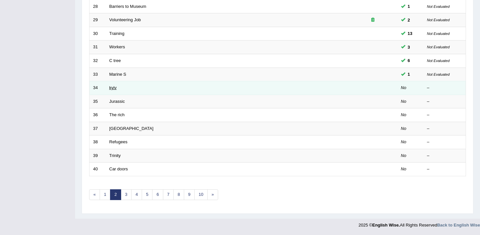
click at [112, 86] on link "kyiv" at bounding box center [112, 87] width 7 height 5
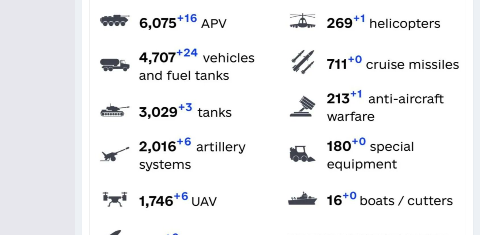
scroll to position [325, 0]
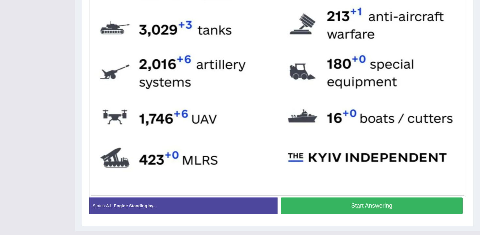
click at [325, 202] on button "Start Answering" at bounding box center [372, 206] width 182 height 17
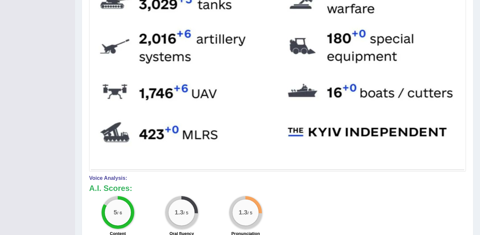
scroll to position [0, 0]
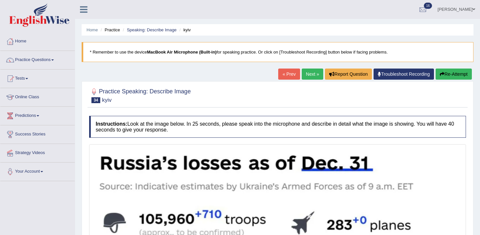
click at [308, 74] on link "Next »" at bounding box center [313, 74] width 22 height 11
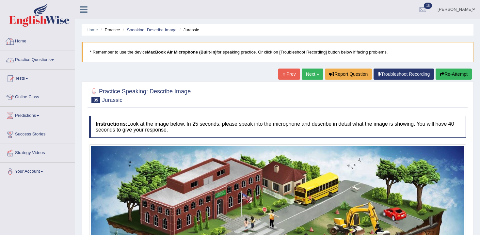
click at [46, 50] on li "Home" at bounding box center [37, 41] width 74 height 19
click at [49, 57] on link "Practice Questions" at bounding box center [37, 59] width 74 height 16
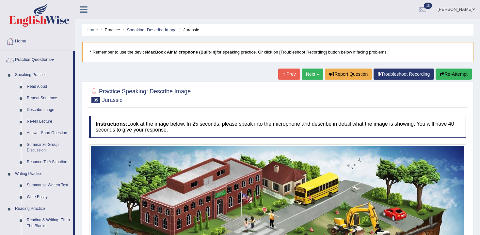
click at [34, 61] on link "Practice Questions" at bounding box center [36, 59] width 73 height 16
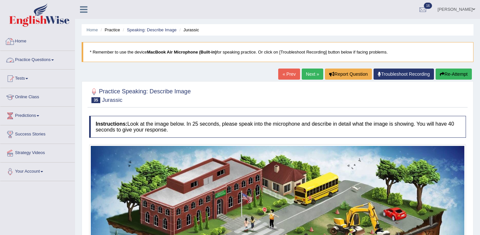
click at [29, 47] on link "Home" at bounding box center [37, 40] width 74 height 16
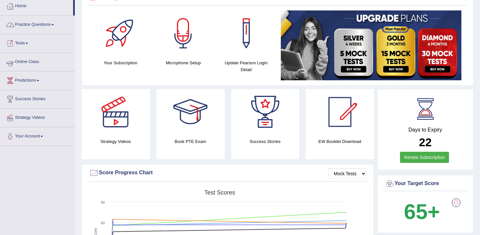
scroll to position [36, 0]
click at [35, 42] on link "Tests" at bounding box center [37, 42] width 74 height 16
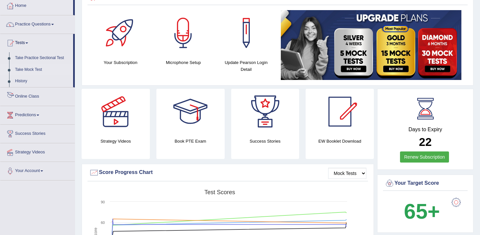
click at [35, 69] on link "Take Mock Test" at bounding box center [42, 70] width 61 height 12
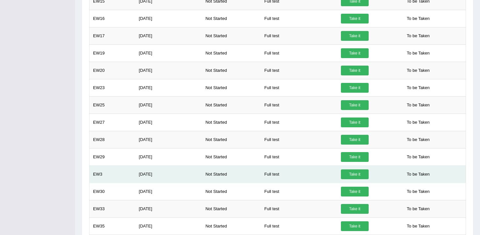
scroll to position [305, 0]
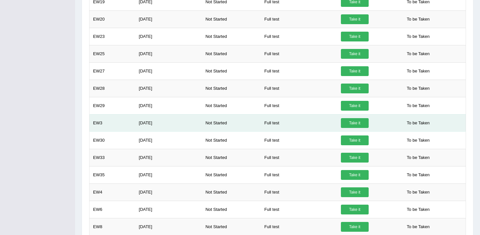
click at [350, 122] on link "Take it" at bounding box center [355, 123] width 28 height 10
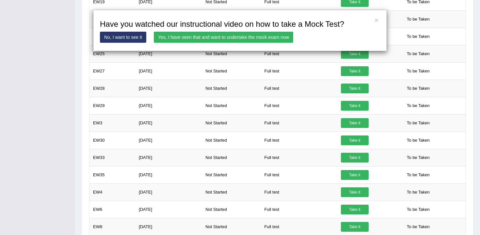
click at [217, 35] on link "Yes, I have seen that and want to undertake the mock exam now" at bounding box center [223, 37] width 139 height 11
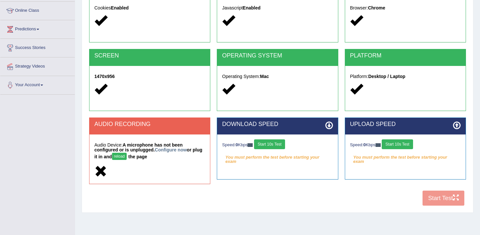
scroll to position [107, 0]
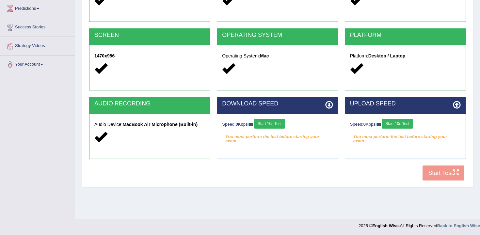
click at [273, 126] on button "Start 10s Test" at bounding box center [269, 124] width 31 height 10
click at [398, 126] on div "Speed: 0 Kbps Start 10s Test" at bounding box center [405, 124] width 111 height 11
drag, startPoint x: 398, startPoint y: 126, endPoint x: 407, endPoint y: 139, distance: 15.4
click at [398, 127] on div "Speed: 0 Kbps Start 10s Test" at bounding box center [405, 124] width 111 height 11
click at [407, 119] on div "Speed: 0 Kbps Start 10s Test" at bounding box center [405, 124] width 111 height 11
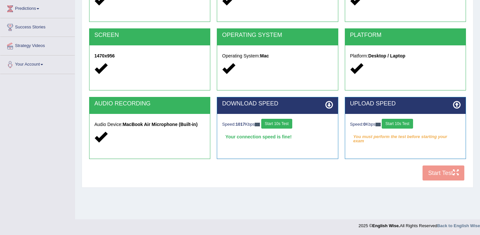
click at [403, 123] on button "Start 10s Test" at bounding box center [397, 124] width 31 height 10
click at [407, 124] on button "Start 10s Test" at bounding box center [402, 124] width 31 height 10
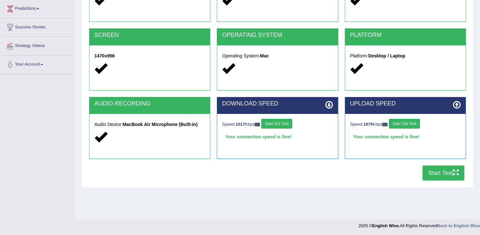
click at [440, 137] on div "Your connection speed is fine!" at bounding box center [405, 137] width 111 height 10
click at [383, 183] on div "COOKIES Cookies Enabled JAVASCRIPT Javascript Enabled BROWSER Browser: Chrome S…" at bounding box center [278, 72] width 380 height 224
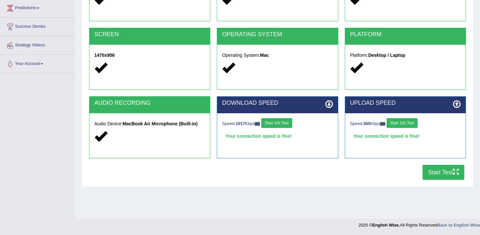
scroll to position [0, 0]
click at [427, 173] on button "Start Test" at bounding box center [444, 172] width 42 height 15
